Goal: Transaction & Acquisition: Purchase product/service

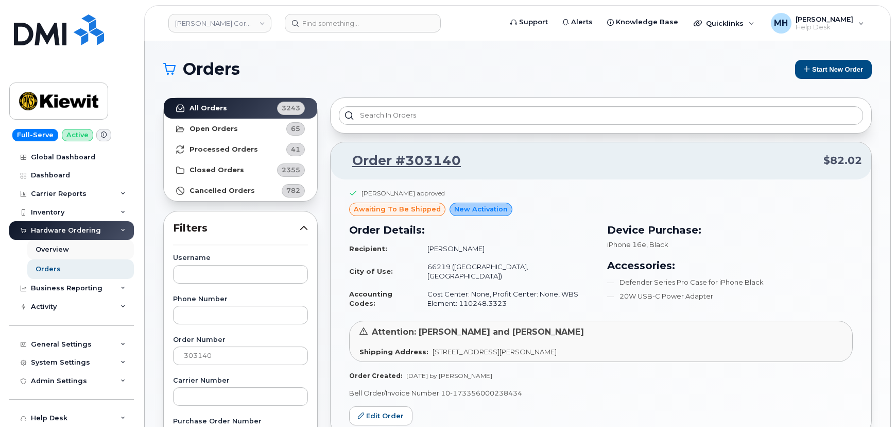
scroll to position [93, 0]
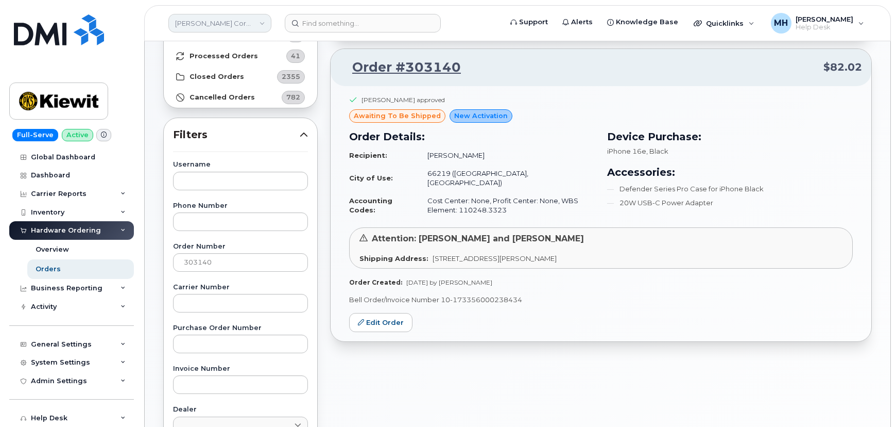
click at [215, 24] on link "[PERSON_NAME] Corporation" at bounding box center [219, 23] width 103 height 19
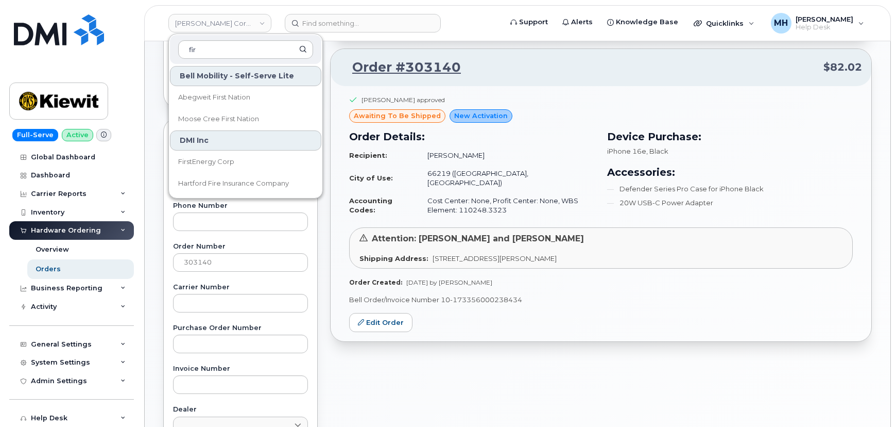
type input "fir"
drag, startPoint x: 216, startPoint y: 148, endPoint x: 204, endPoint y: 160, distance: 16.8
click at [204, 160] on div "Bell Mobility - Self-Serve Lite Abegweit First Nation Moose Cree First Nation D…" at bounding box center [245, 129] width 153 height 129
click at [204, 160] on span "FirstEnergy Corp" at bounding box center [206, 162] width 56 height 10
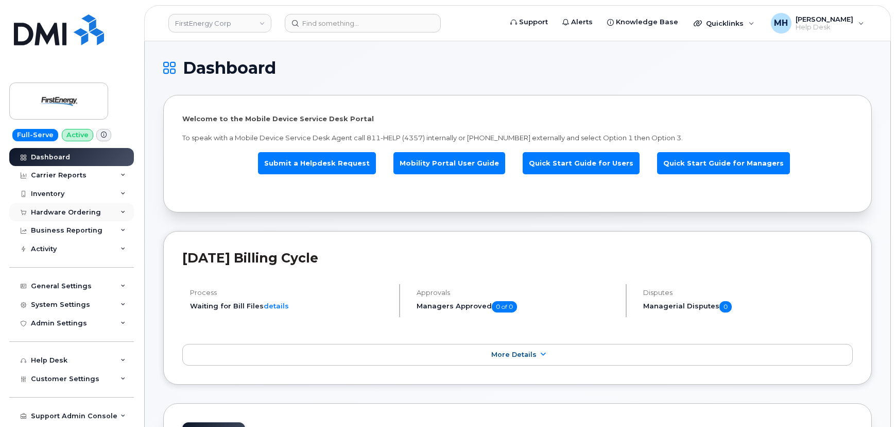
click at [67, 210] on div "Hardware Ordering" at bounding box center [66, 212] width 70 height 8
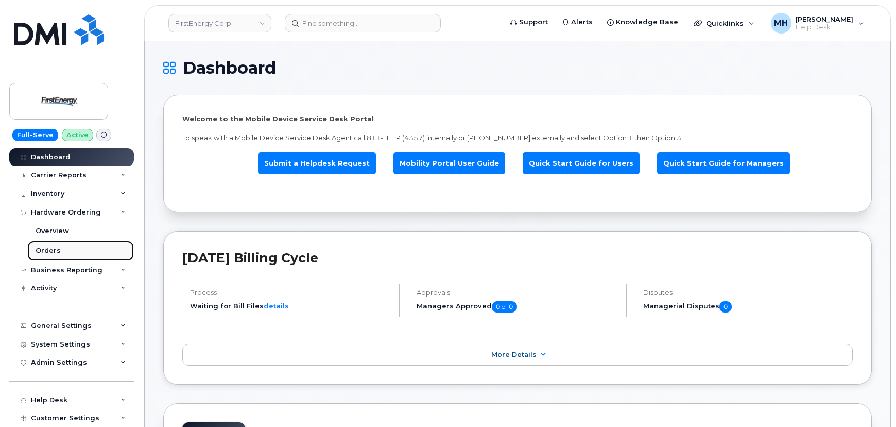
click at [59, 247] on link "Orders" at bounding box center [80, 251] width 107 height 20
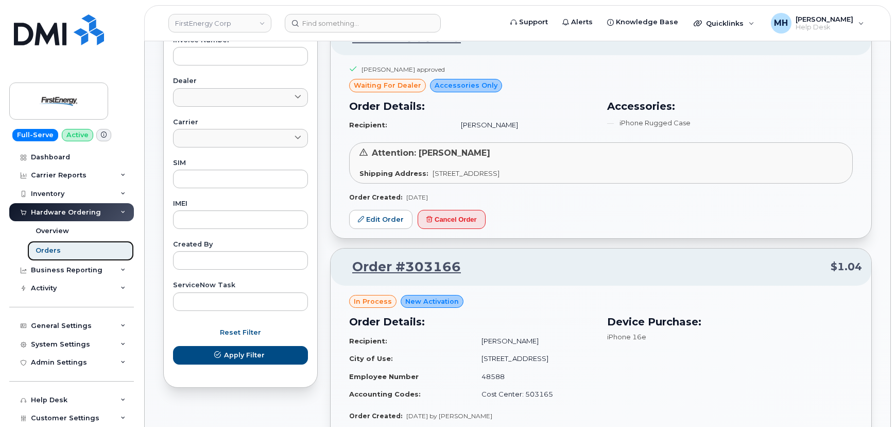
scroll to position [281, 0]
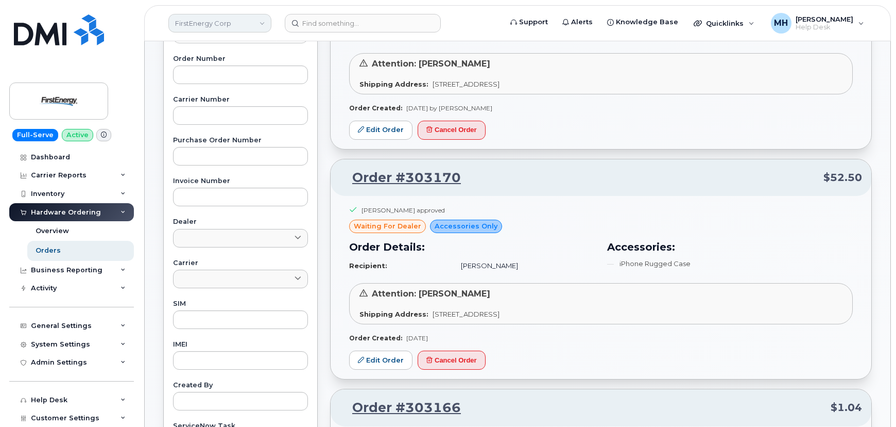
click at [229, 26] on link "FirstEnergy Corp" at bounding box center [219, 23] width 103 height 19
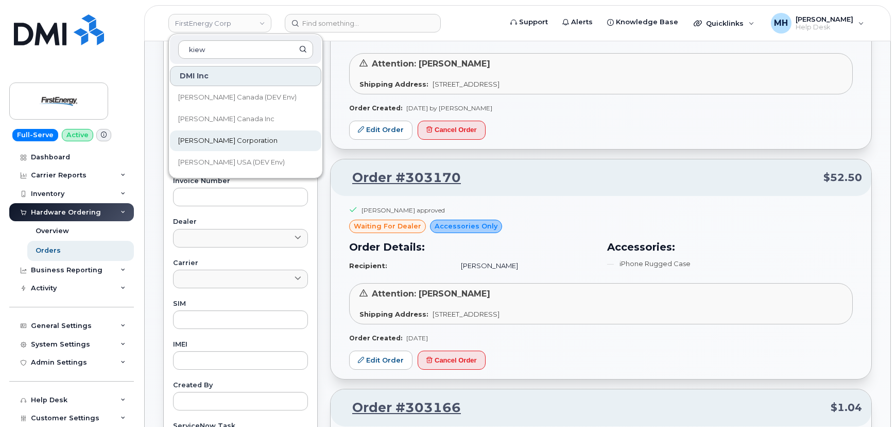
type input "kiew"
drag, startPoint x: 212, startPoint y: 134, endPoint x: 26, endPoint y: 150, distance: 186.1
click at [212, 134] on link "[PERSON_NAME] Corporation" at bounding box center [245, 140] width 151 height 21
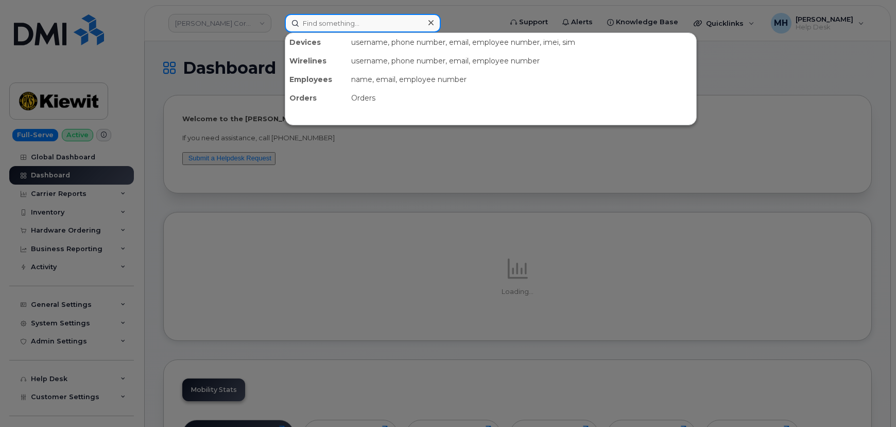
click at [331, 22] on input at bounding box center [363, 23] width 156 height 19
paste input "907-227-9193"
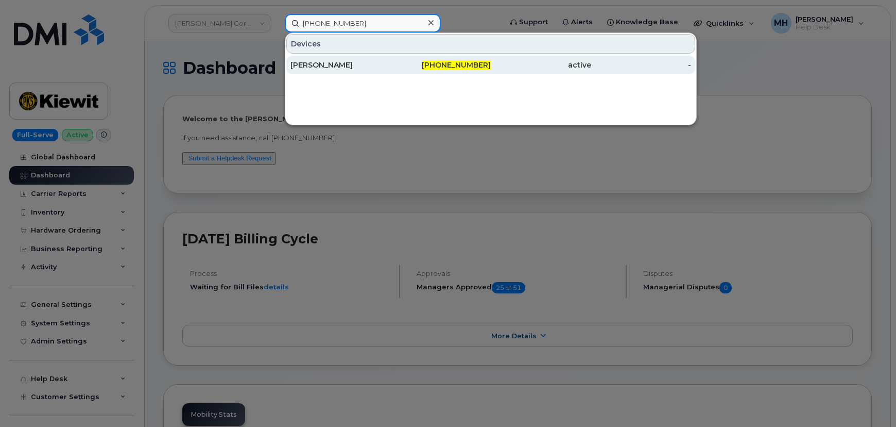
type input "[PHONE_NUMBER]"
click at [332, 57] on div "[PERSON_NAME]" at bounding box center [341, 65] width 100 height 19
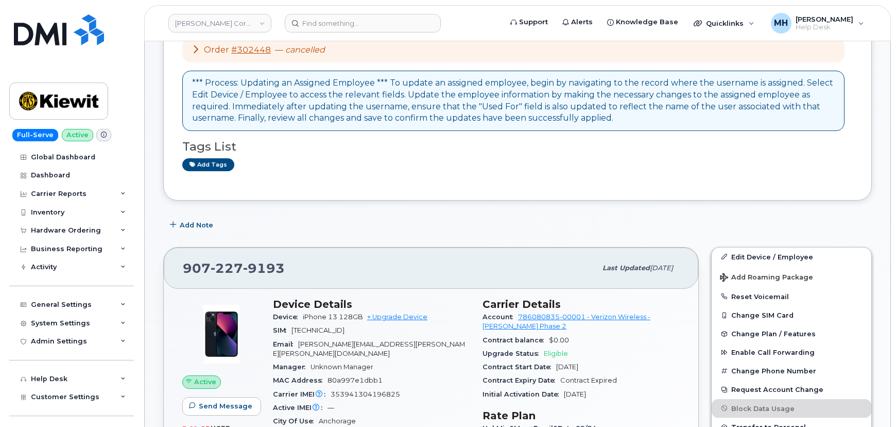
scroll to position [93, 0]
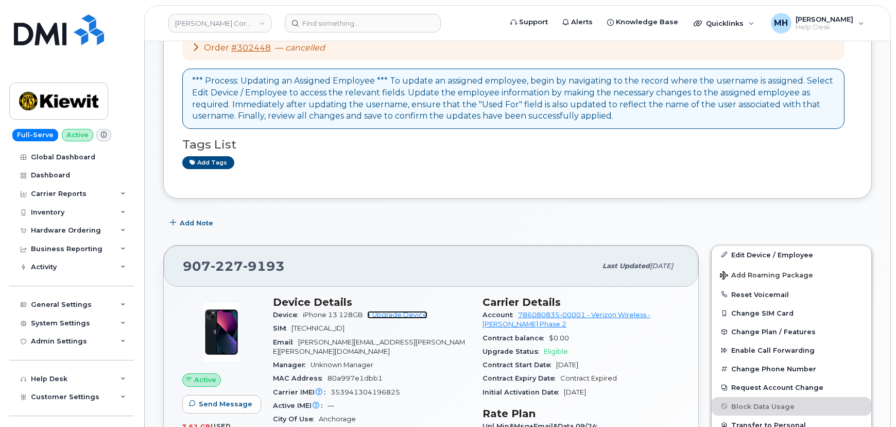
drag, startPoint x: 391, startPoint y: 314, endPoint x: 400, endPoint y: 314, distance: 9.3
click at [391, 314] on link "+ Upgrade Device" at bounding box center [397, 315] width 60 height 8
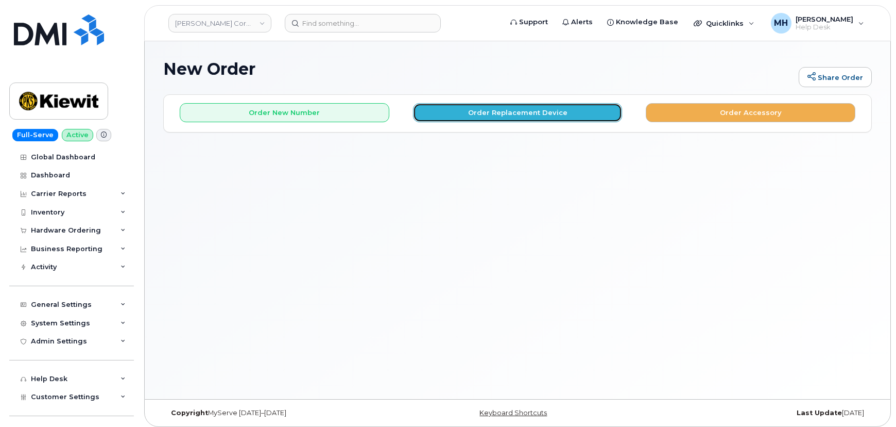
click at [475, 117] on button "Order Replacement Device" at bounding box center [518, 112] width 210 height 19
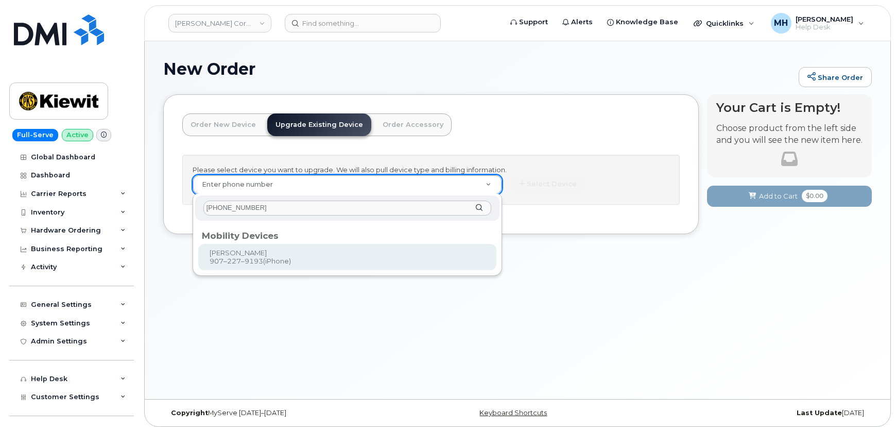
type input "907-227-9193"
type input "1173544"
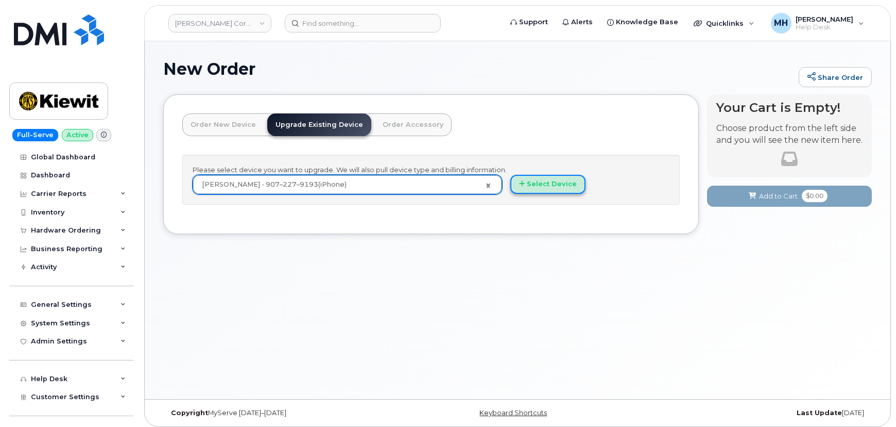
click at [551, 185] on button "Select Device" at bounding box center [547, 184] width 75 height 19
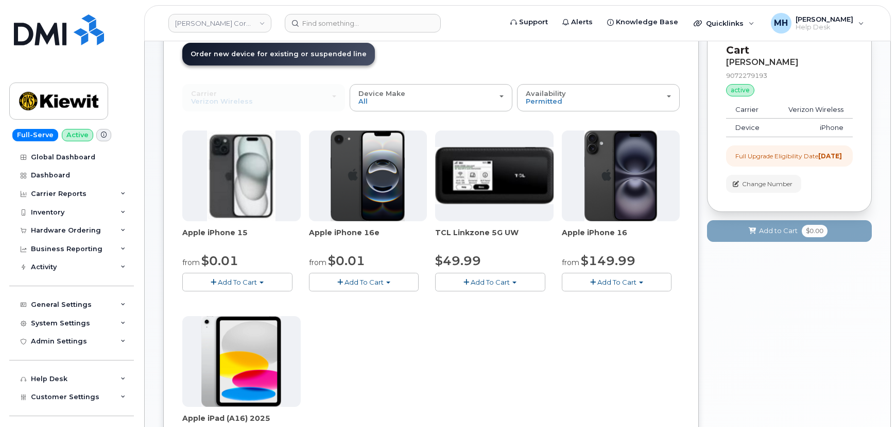
scroll to position [93, 0]
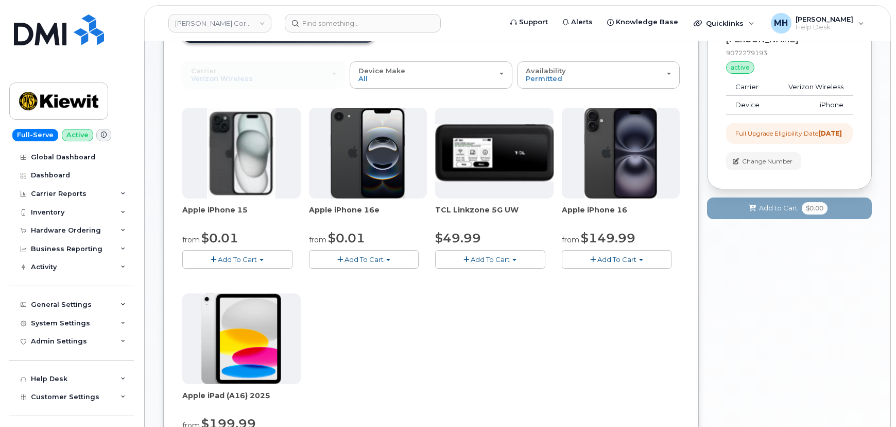
click at [268, 258] on button "Add To Cart" at bounding box center [237, 259] width 110 height 18
click at [244, 272] on link "$0.01 - 2 Year Upgrade (128GB)" at bounding box center [249, 278] width 129 height 13
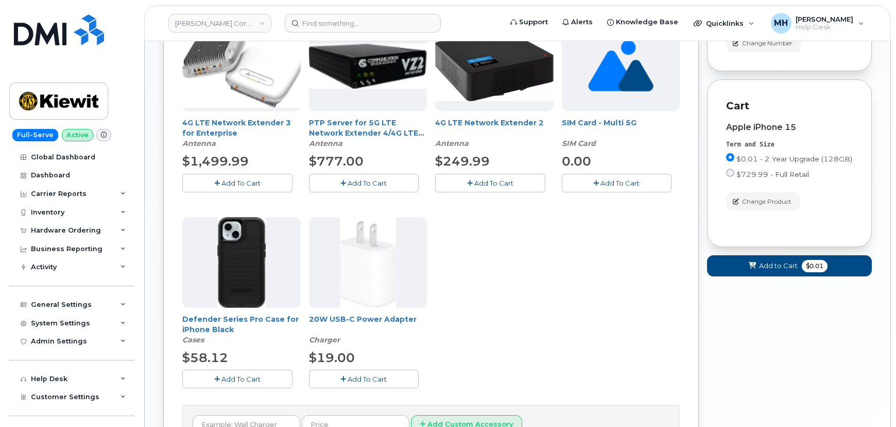
scroll to position [183, 0]
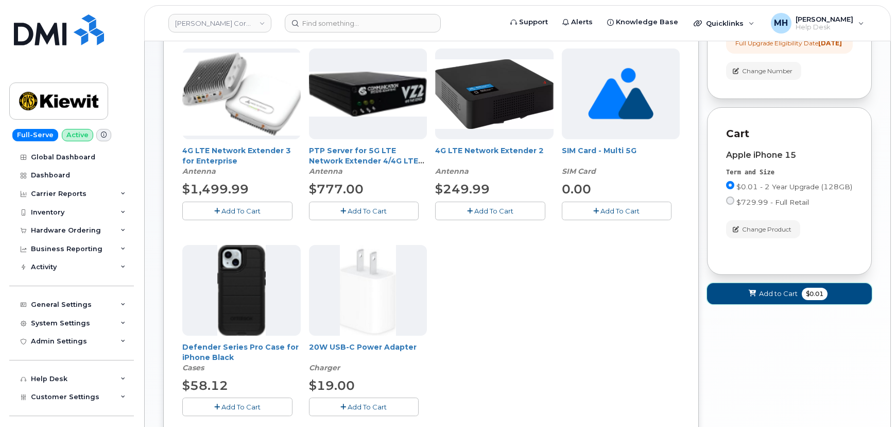
click at [782, 304] on button "Add to Cart $0.01" at bounding box center [789, 293] width 165 height 21
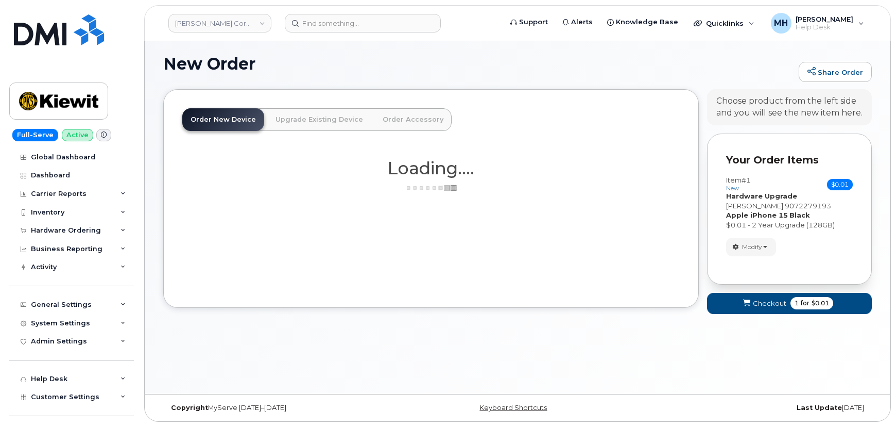
scroll to position [5, 0]
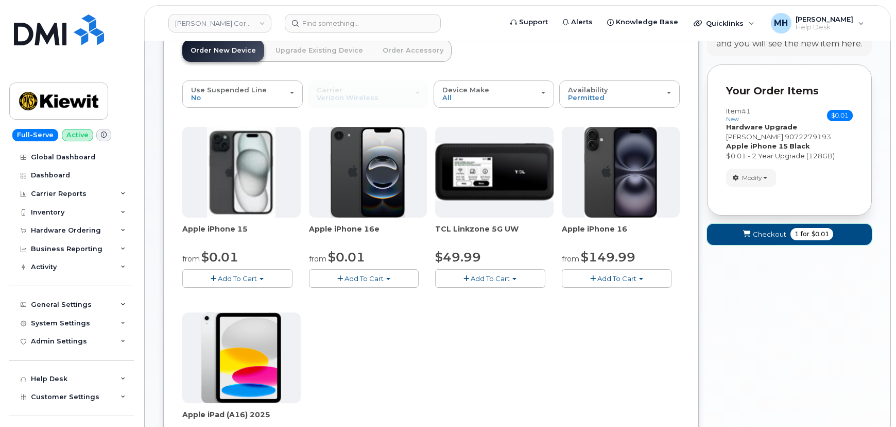
click at [765, 238] on button "Checkout 1 for $0.01" at bounding box center [789, 234] width 165 height 21
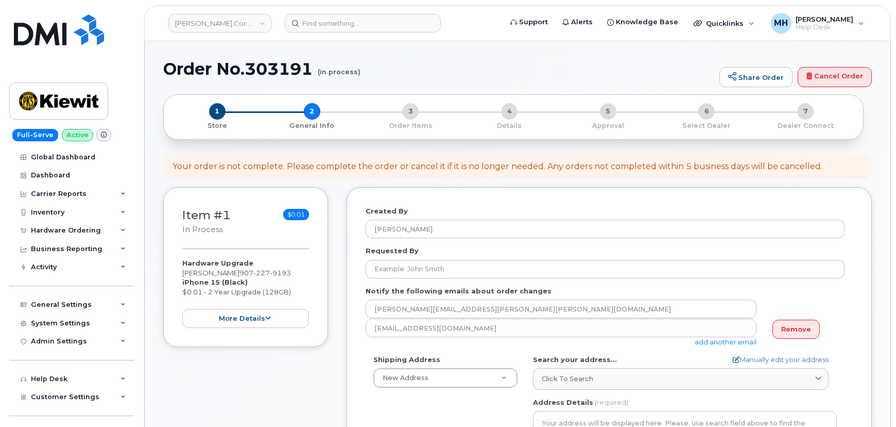
select select
click at [427, 278] on form "Created By [PERSON_NAME] Requested By Notify the following emails about order c…" at bounding box center [609, 412] width 487 height 412
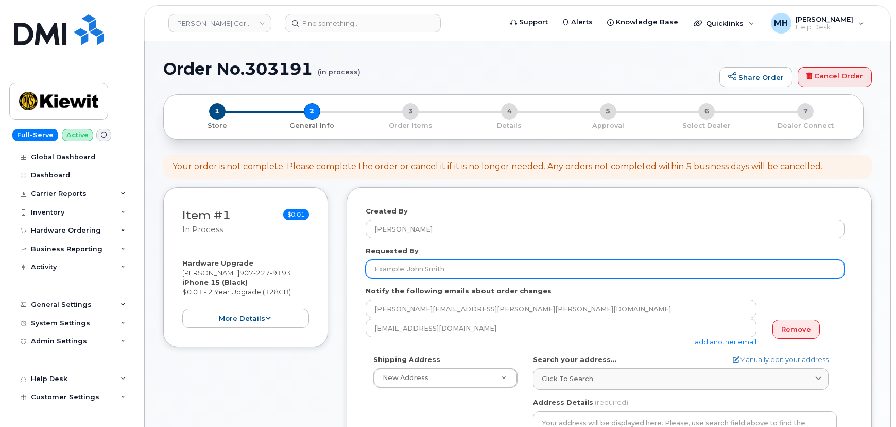
click at [430, 274] on input "Requested By" at bounding box center [605, 269] width 479 height 19
paste input "[PERSON_NAME]"
type input "[PERSON_NAME]"
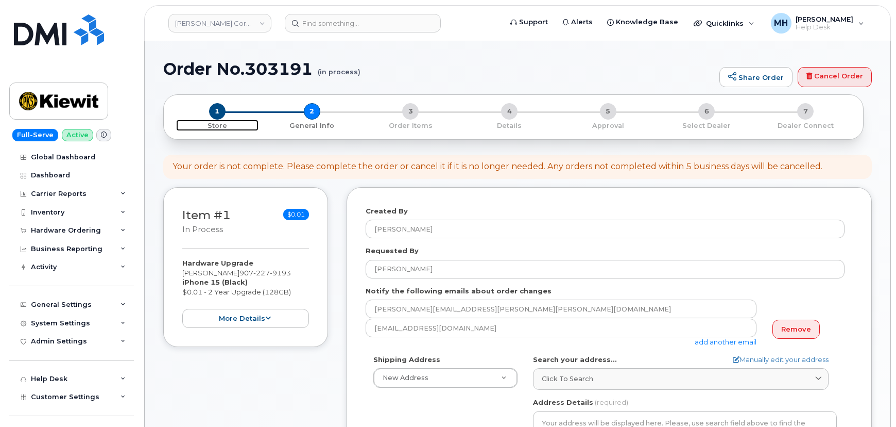
click at [223, 120] on span "Store" at bounding box center [217, 125] width 82 height 11
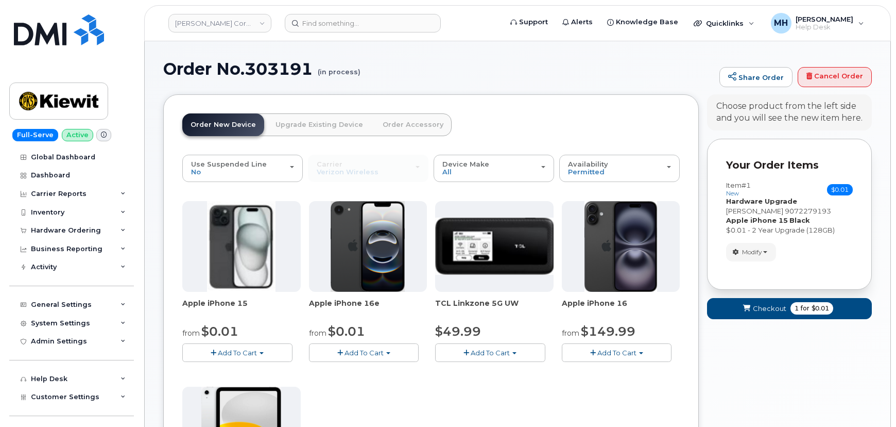
click at [278, 351] on button "Add To Cart" at bounding box center [237, 352] width 110 height 18
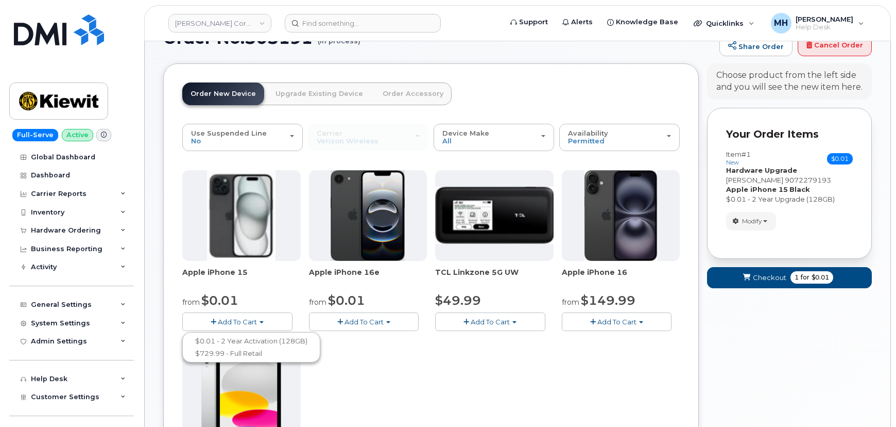
scroll to position [46, 0]
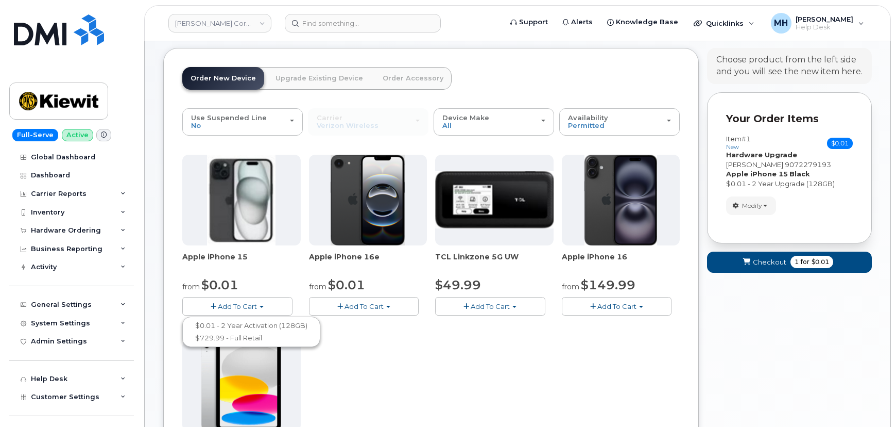
click at [428, 359] on div "Apple iPhone 15 from $0.01 Add To Cart $0.01 - 2 Year Activation (128GB) $729.9…" at bounding box center [431, 336] width 498 height 363
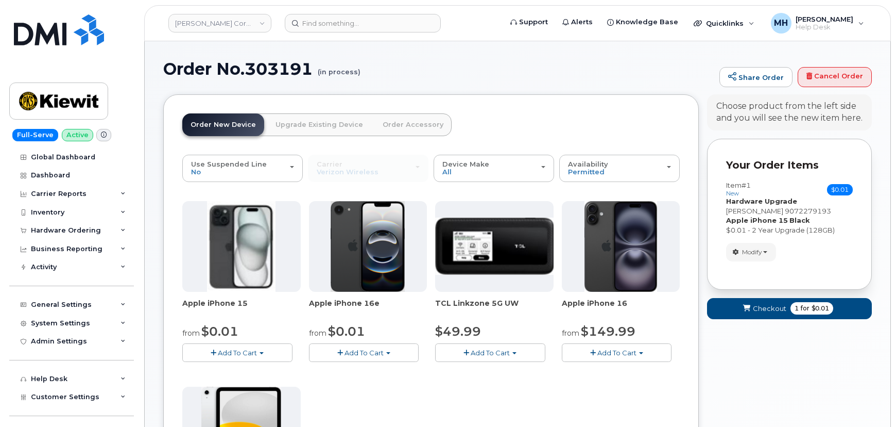
scroll to position [0, 0]
click at [775, 312] on span "Checkout" at bounding box center [769, 308] width 33 height 10
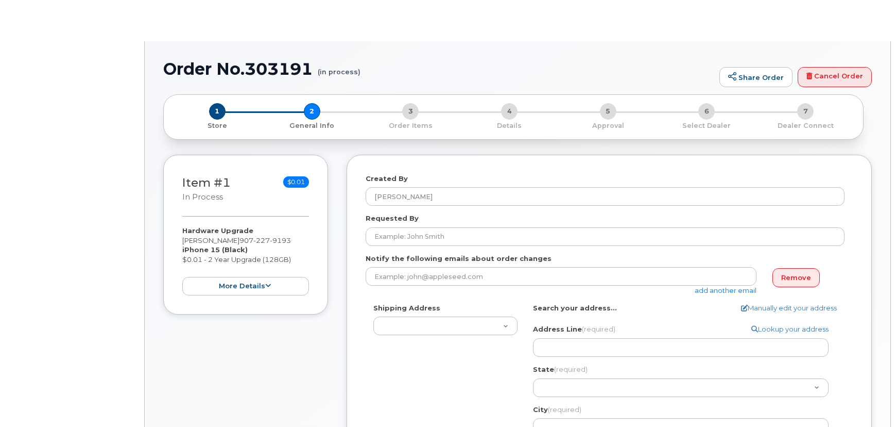
select select
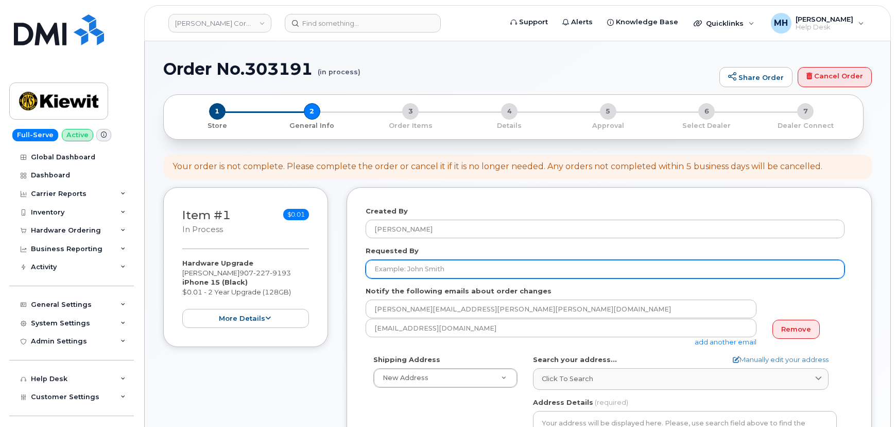
click at [487, 272] on input "Requested By" at bounding box center [605, 269] width 479 height 19
paste input "[PERSON_NAME]"
type input "[PERSON_NAME]"
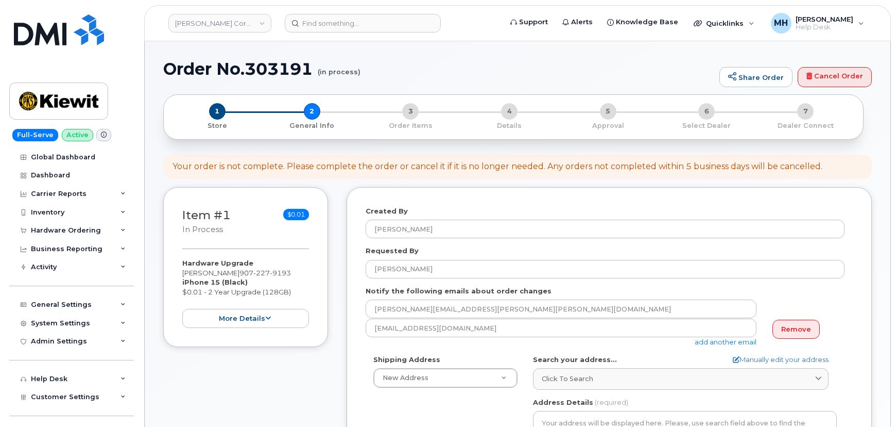
click at [420, 168] on div "Your order is not complete. Please complete the order or cancel it if it is no …" at bounding box center [498, 167] width 650 height 12
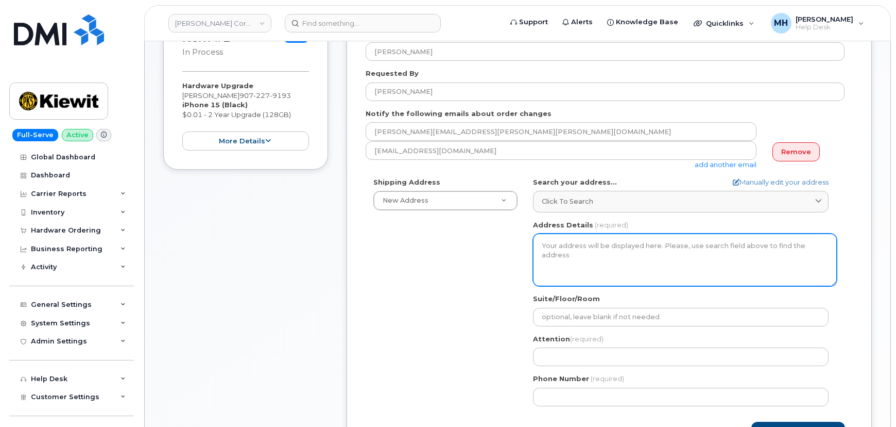
scroll to position [187, 0]
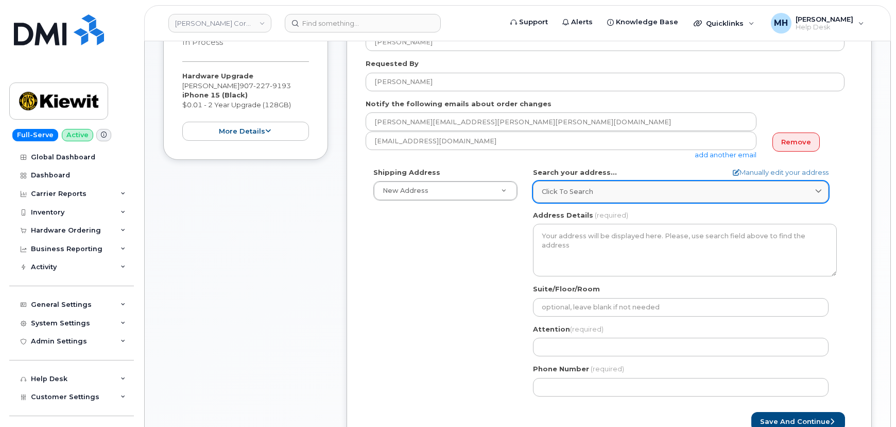
click at [584, 189] on span "Click to search" at bounding box center [568, 191] width 52 height 10
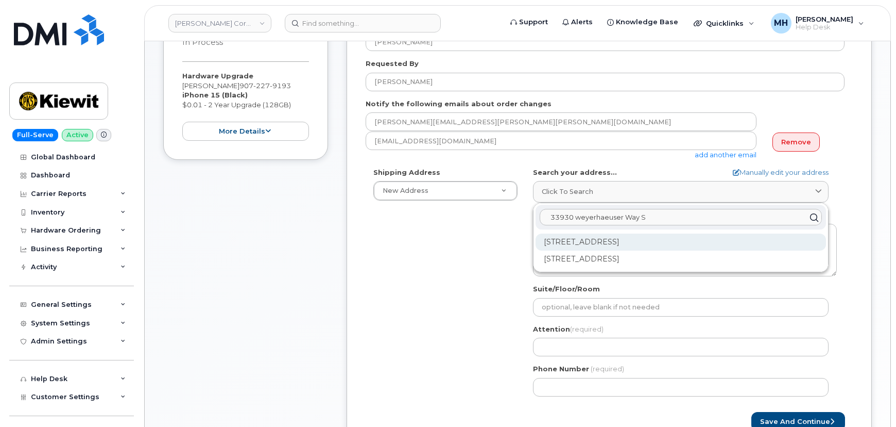
type input "33930 weyerhaeuser Way S"
click at [576, 244] on div "33930 Weyerhaeuser Way S Federal Way WA 98001" at bounding box center [681, 241] width 291 height 17
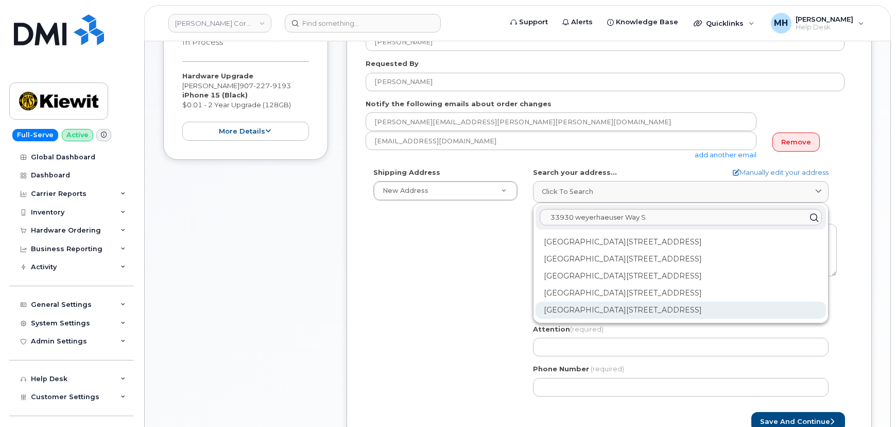
click at [611, 308] on div "33930 Weyerhaeuser Way S Ste 300 Federal Way WA 98001-9772" at bounding box center [681, 309] width 291 height 17
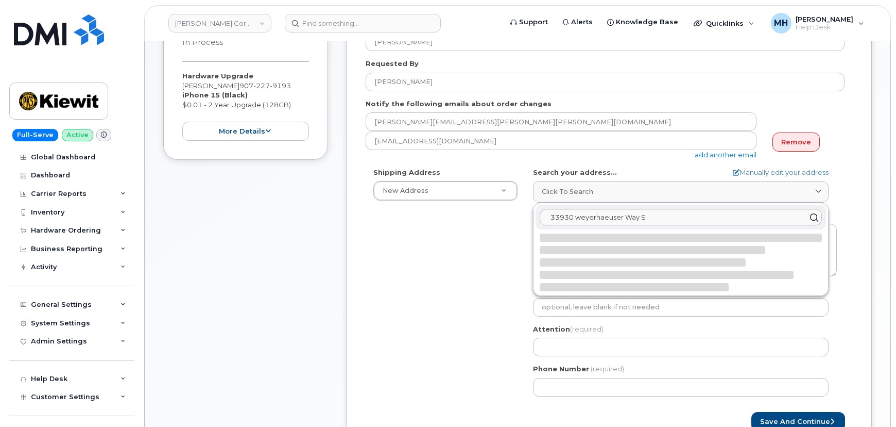
select select
type textarea "33930 Weyerhaeuser Way S Ste 300 FEDERAL WAY WA 98001-9772 UNITED STATES"
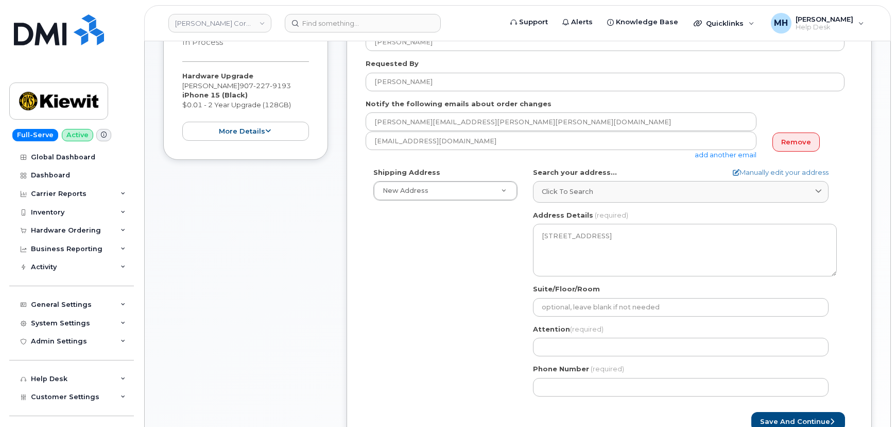
scroll to position [234, 0]
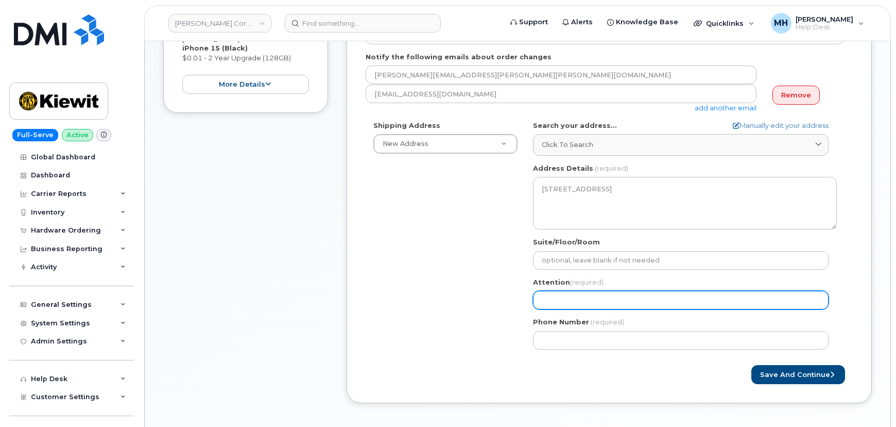
click at [563, 291] on input "Attention (required)" at bounding box center [681, 300] width 296 height 19
paste input "[PERSON_NAME]"
type input "[PERSON_NAME]"
select select
type input "[PERSON_NAME]"
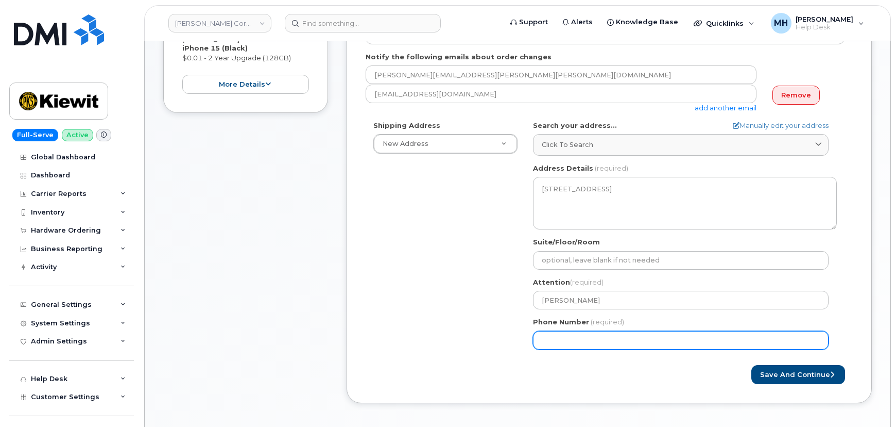
drag, startPoint x: 609, startPoint y: 337, endPoint x: 604, endPoint y: 340, distance: 5.3
click at [608, 338] on input "Phone Number" at bounding box center [681, 340] width 296 height 19
paste input "9072279193"
click at [576, 339] on input "Phone Number" at bounding box center [681, 340] width 296 height 19
select select
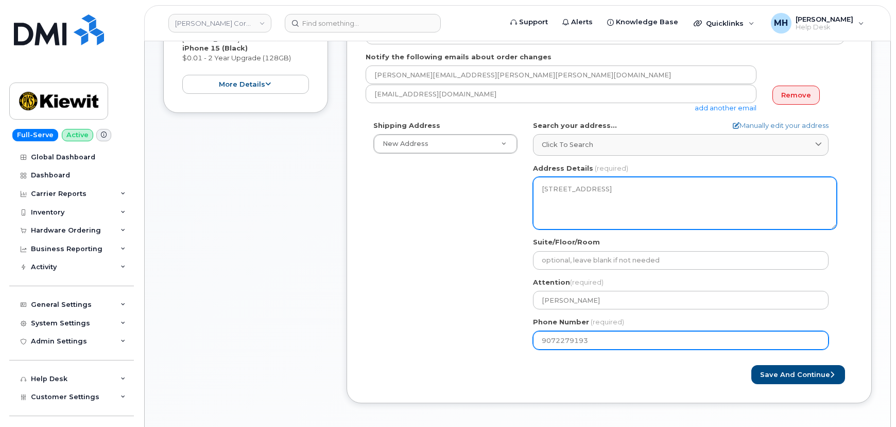
type input "9072279193"
drag, startPoint x: 628, startPoint y: 196, endPoint x: 539, endPoint y: 190, distance: 89.3
click at [539, 190] on textarea "33930 Weyerhaeuser Way S Ste 300 FEDERAL WAY WA 98001-9772 UNITED STATES" at bounding box center [685, 203] width 304 height 53
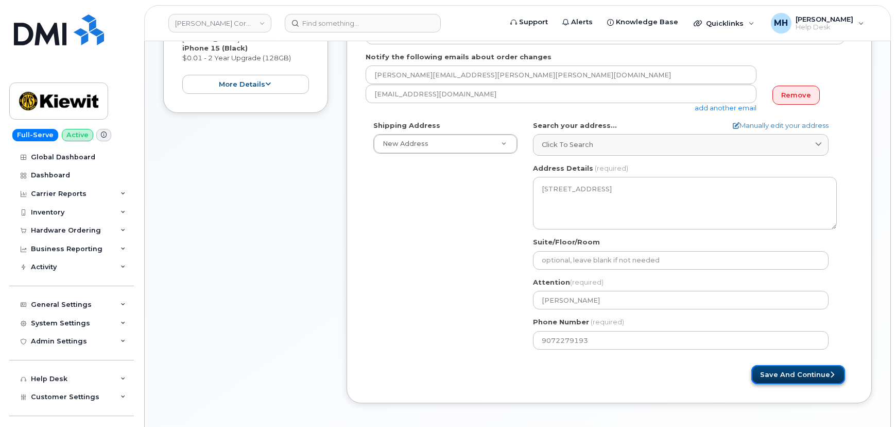
click at [781, 378] on button "Save and Continue" at bounding box center [799, 374] width 94 height 19
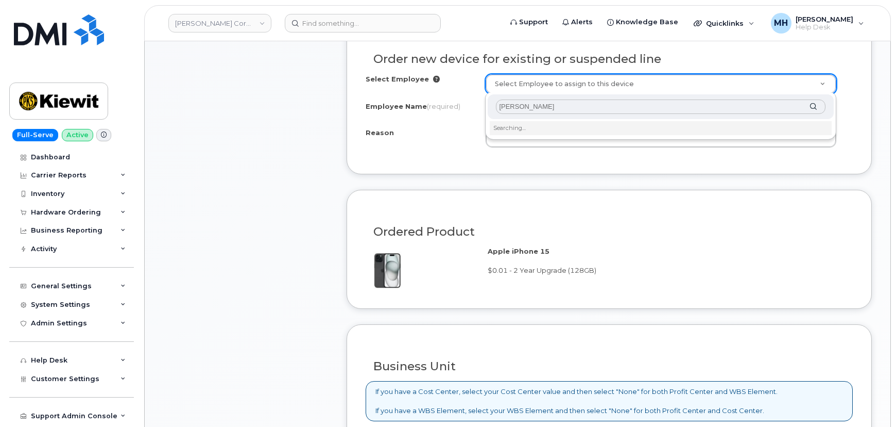
scroll to position [515, 0]
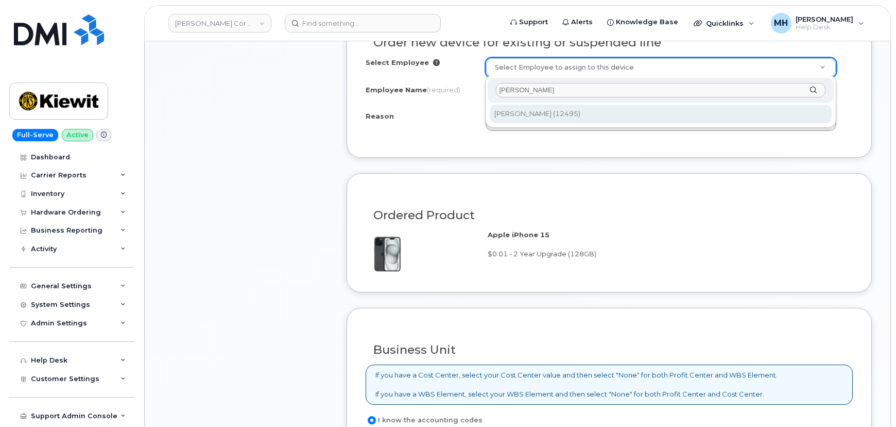
type input "[PERSON_NAME]"
type input "2145139"
type input "[PERSON_NAME]"
select select
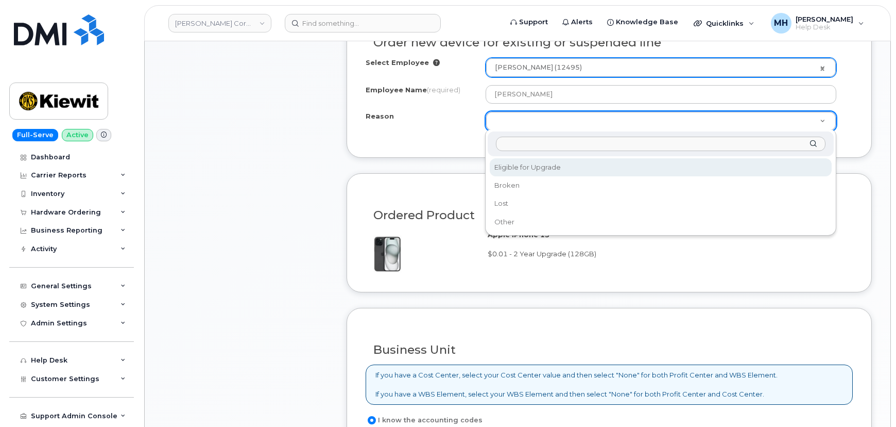
select select "eligible_for_upgrade"
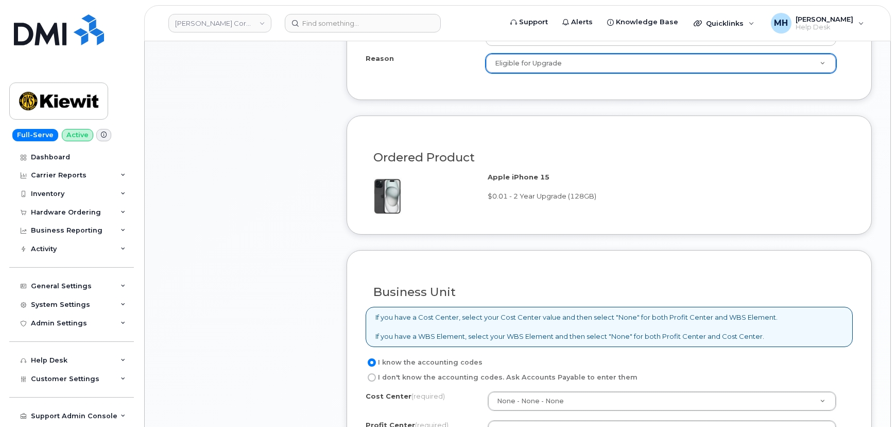
scroll to position [655, 0]
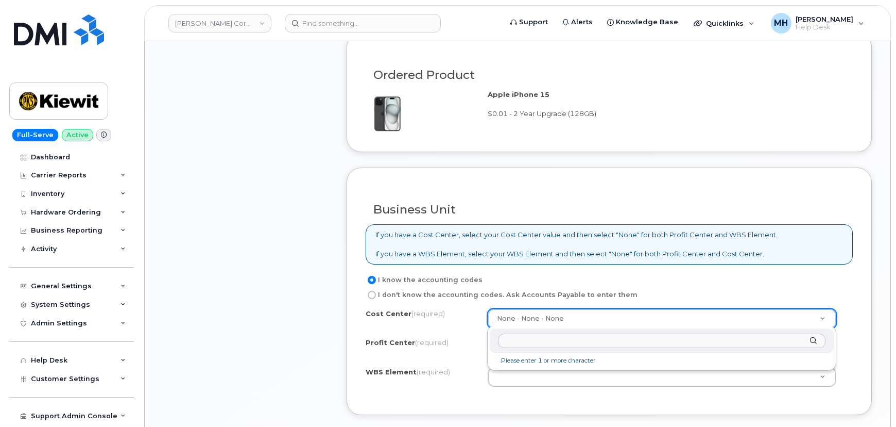
type input "n"
type input "m"
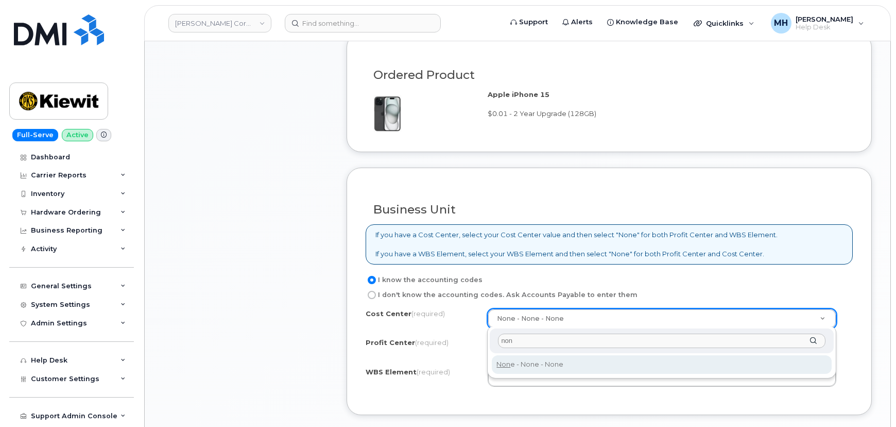
type input "non"
type input "None"
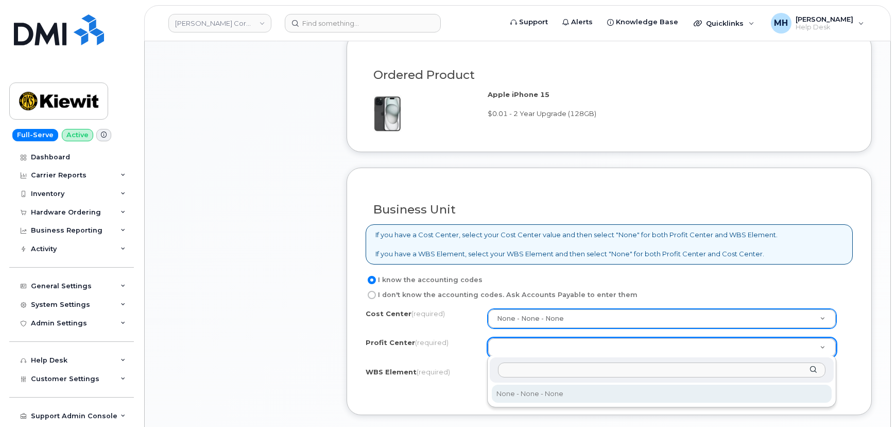
type input "O"
type input "non"
select select "None"
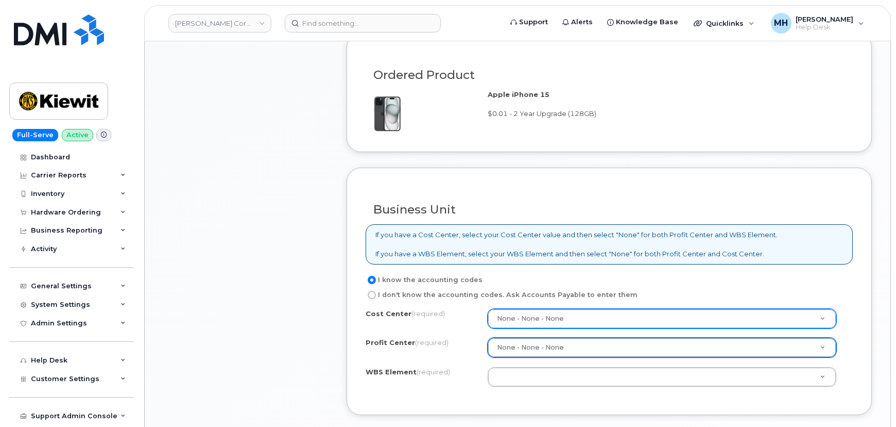
type input "1"
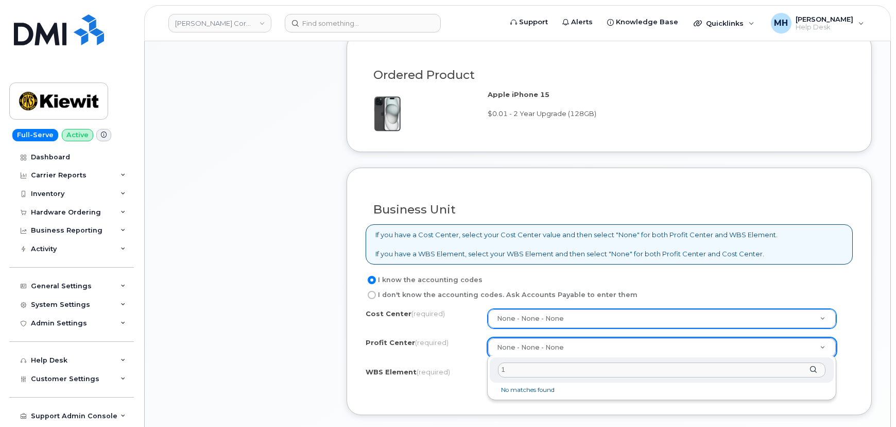
drag, startPoint x: 556, startPoint y: 371, endPoint x: 492, endPoint y: 363, distance: 64.9
click at [492, 363] on div "1" at bounding box center [662, 369] width 344 height 25
paste input "10146.2370"
type input "110146.2370"
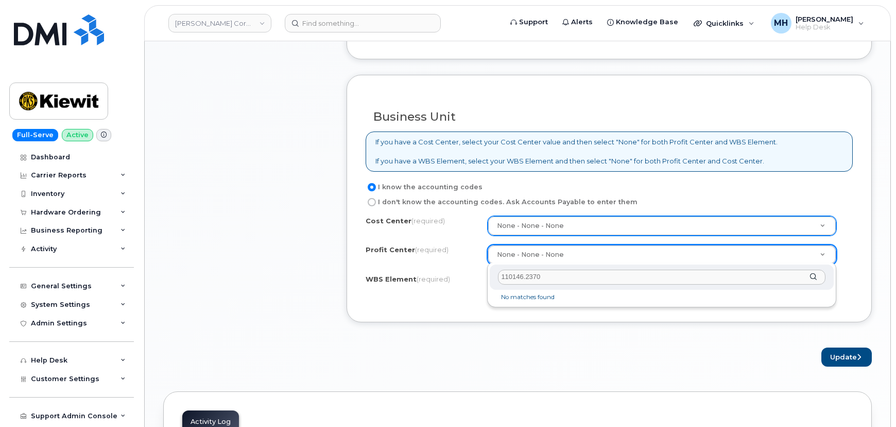
scroll to position [749, 0]
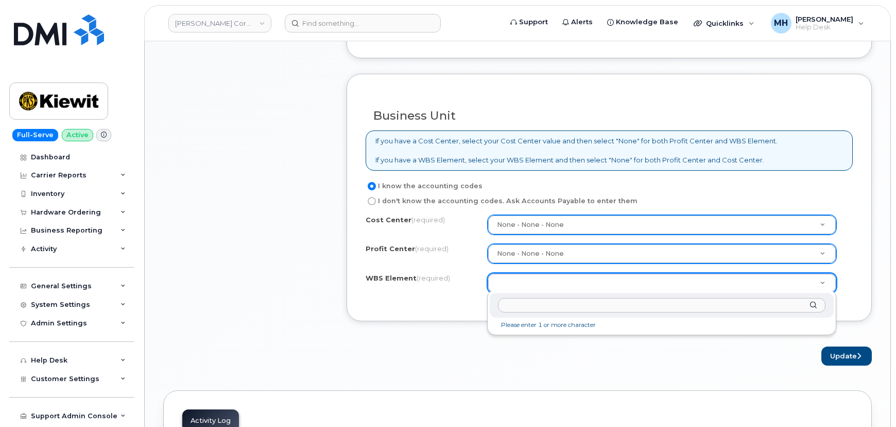
type input "110146.2370"
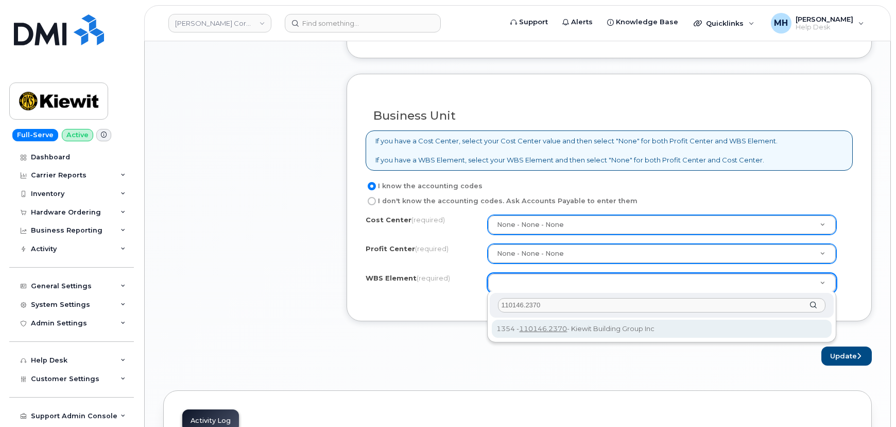
type input "110146.2370"
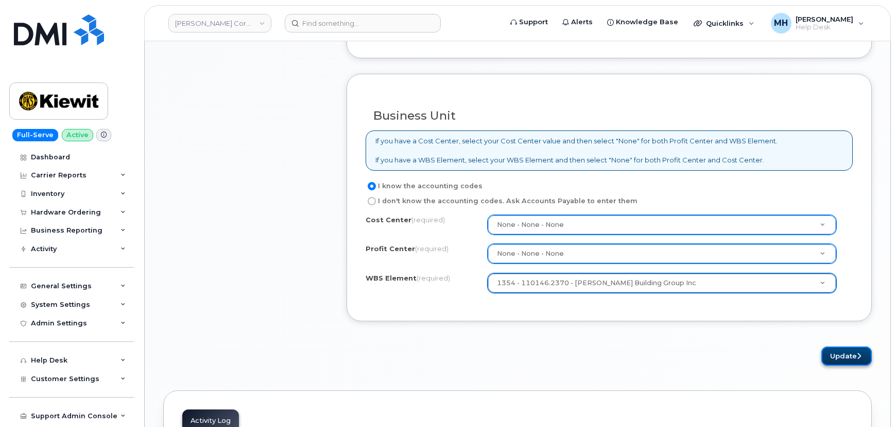
click at [836, 357] on button "Update" at bounding box center [847, 355] width 50 height 19
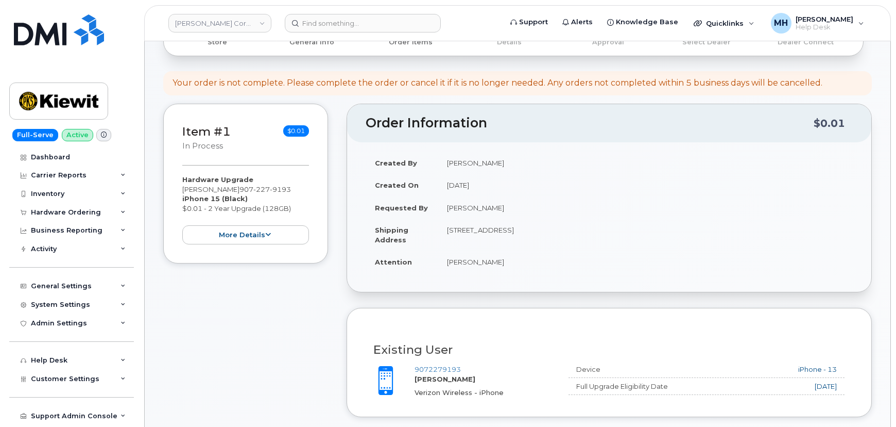
scroll to position [0, 0]
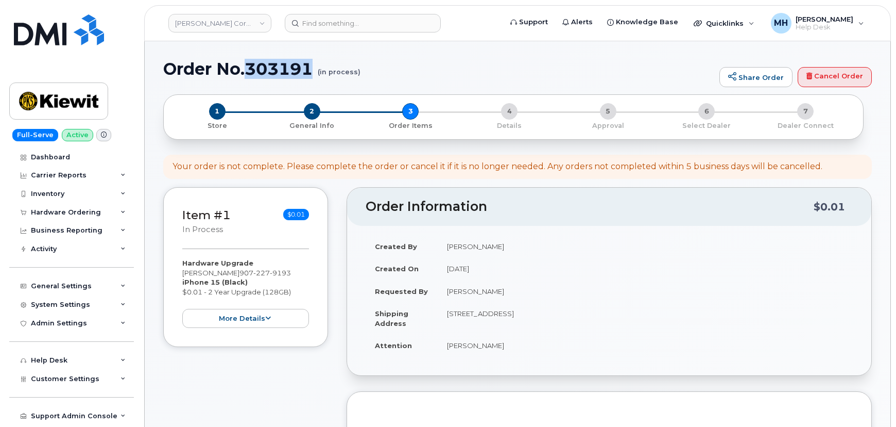
drag, startPoint x: 312, startPoint y: 62, endPoint x: 249, endPoint y: 67, distance: 63.1
click at [249, 67] on h1 "Order No.303191 (in process)" at bounding box center [438, 69] width 551 height 18
copy h1 "303191"
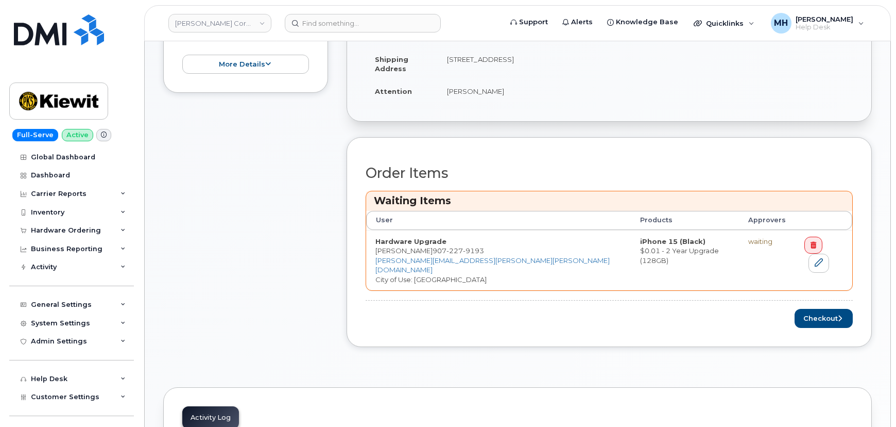
scroll to position [421, 0]
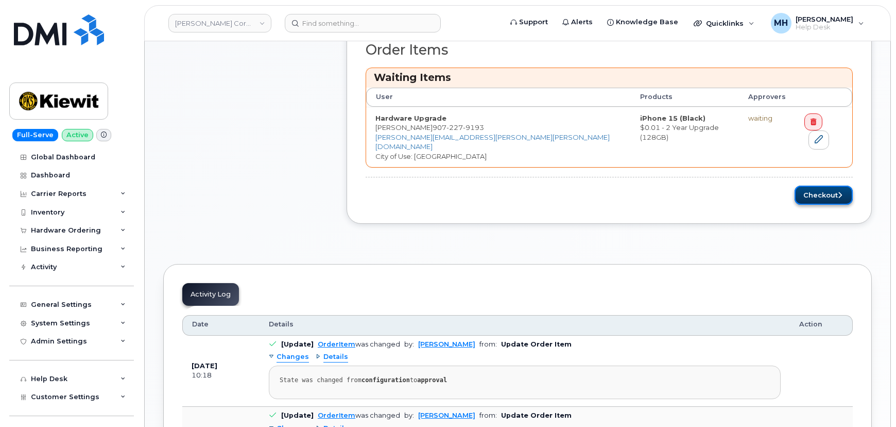
click at [816, 191] on button "Checkout" at bounding box center [824, 194] width 58 height 19
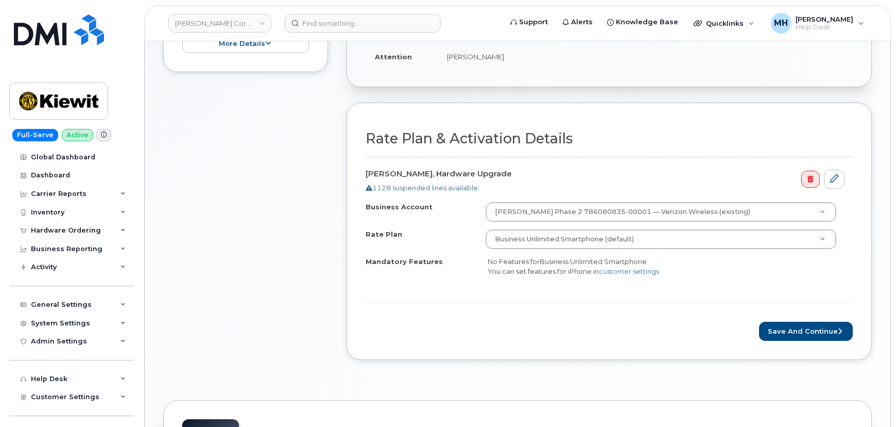
scroll to position [328, 0]
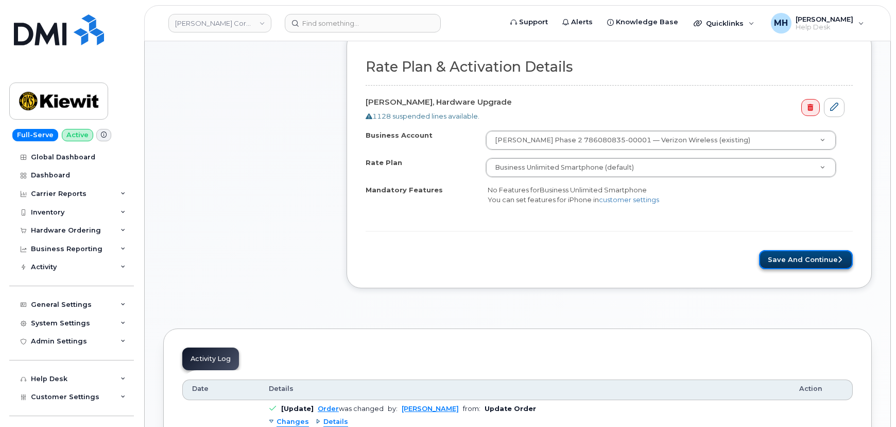
click at [788, 264] on button "Save and Continue" at bounding box center [806, 259] width 94 height 19
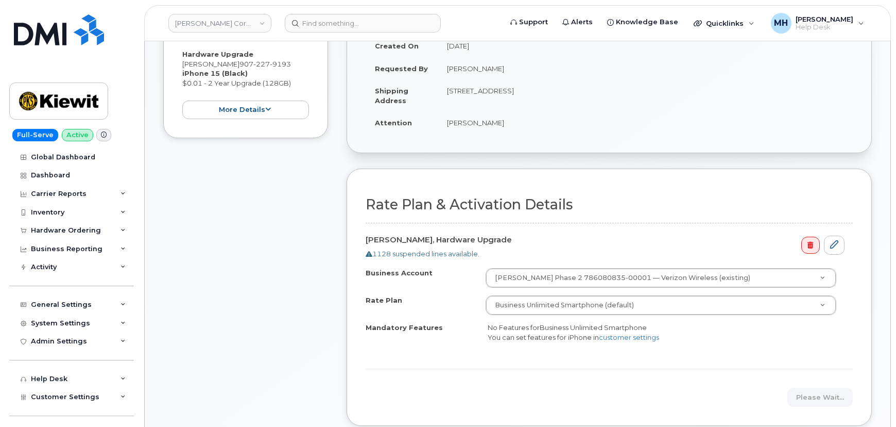
scroll to position [187, 0]
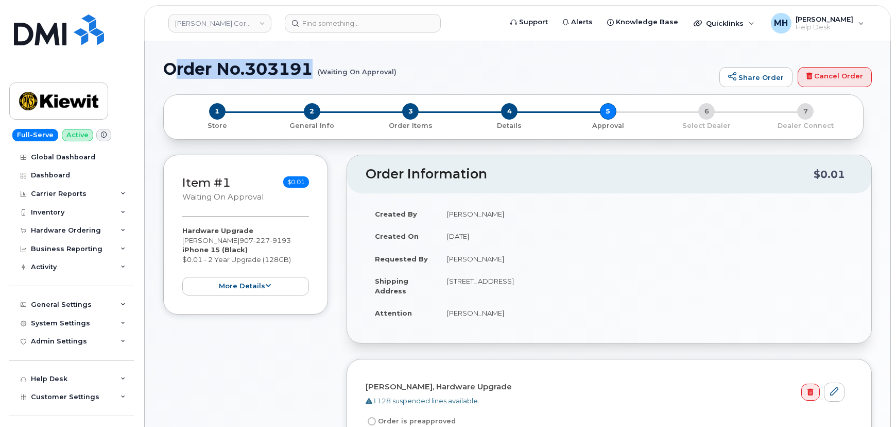
drag, startPoint x: 174, startPoint y: 66, endPoint x: 397, endPoint y: 68, distance: 223.6
click at [397, 68] on h1 "Order No.303191 (Waiting On Approval)" at bounding box center [438, 69] width 551 height 18
drag, startPoint x: 281, startPoint y: 63, endPoint x: 216, endPoint y: 58, distance: 65.7
click at [281, 63] on h1 "Order No.303191 (Waiting On Approval)" at bounding box center [438, 69] width 551 height 18
drag, startPoint x: 160, startPoint y: 67, endPoint x: 395, endPoint y: 74, distance: 235.0
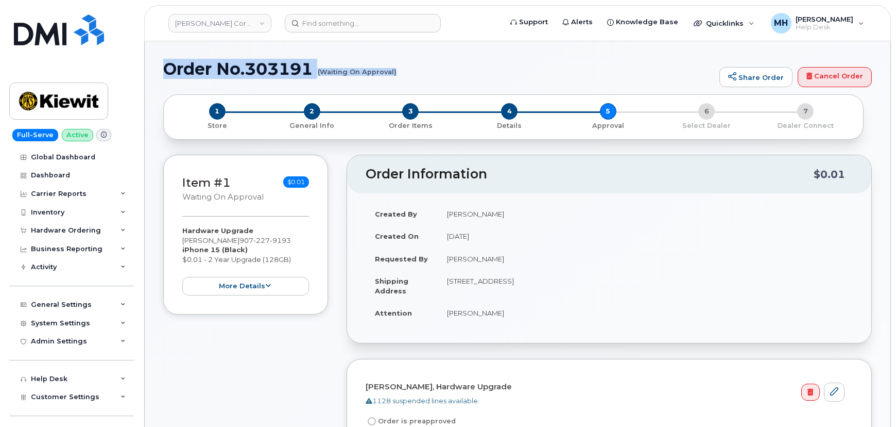
copy h1 "Order No.303191 (Waiting On Approval)"
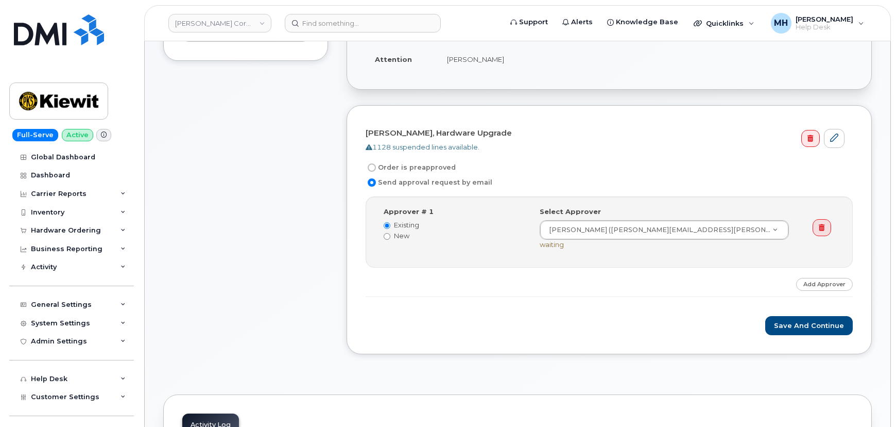
scroll to position [328, 0]
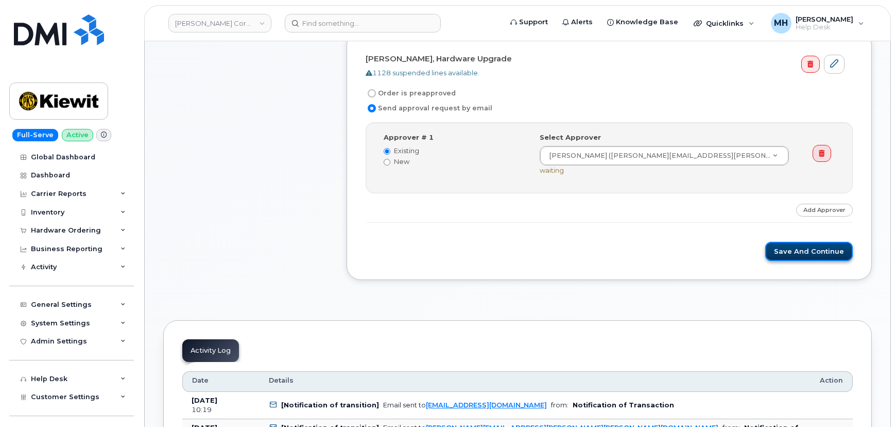
click at [791, 257] on button "Save and Continue" at bounding box center [809, 251] width 88 height 19
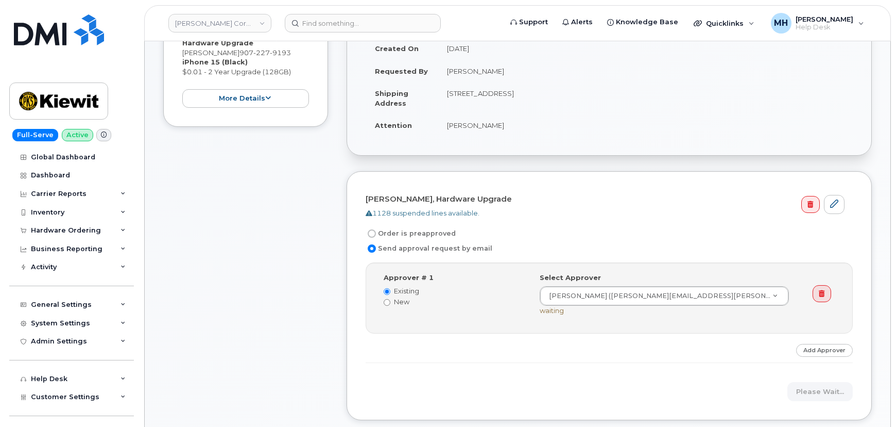
scroll to position [187, 0]
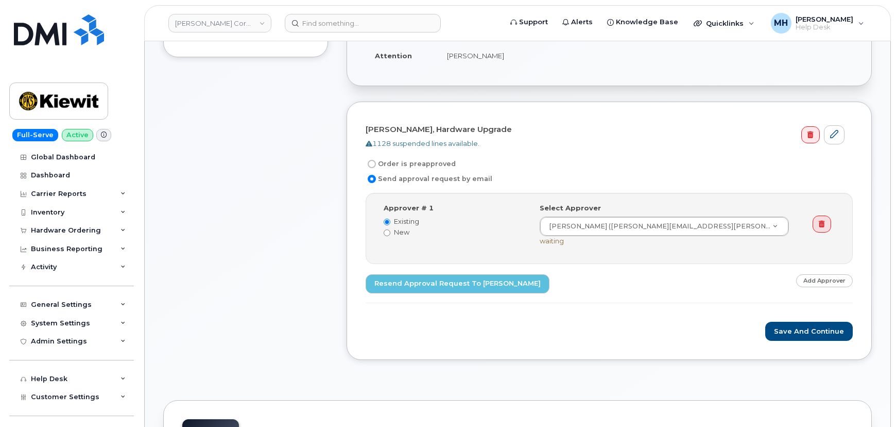
scroll to position [140, 0]
